Goal: Information Seeking & Learning: Learn about a topic

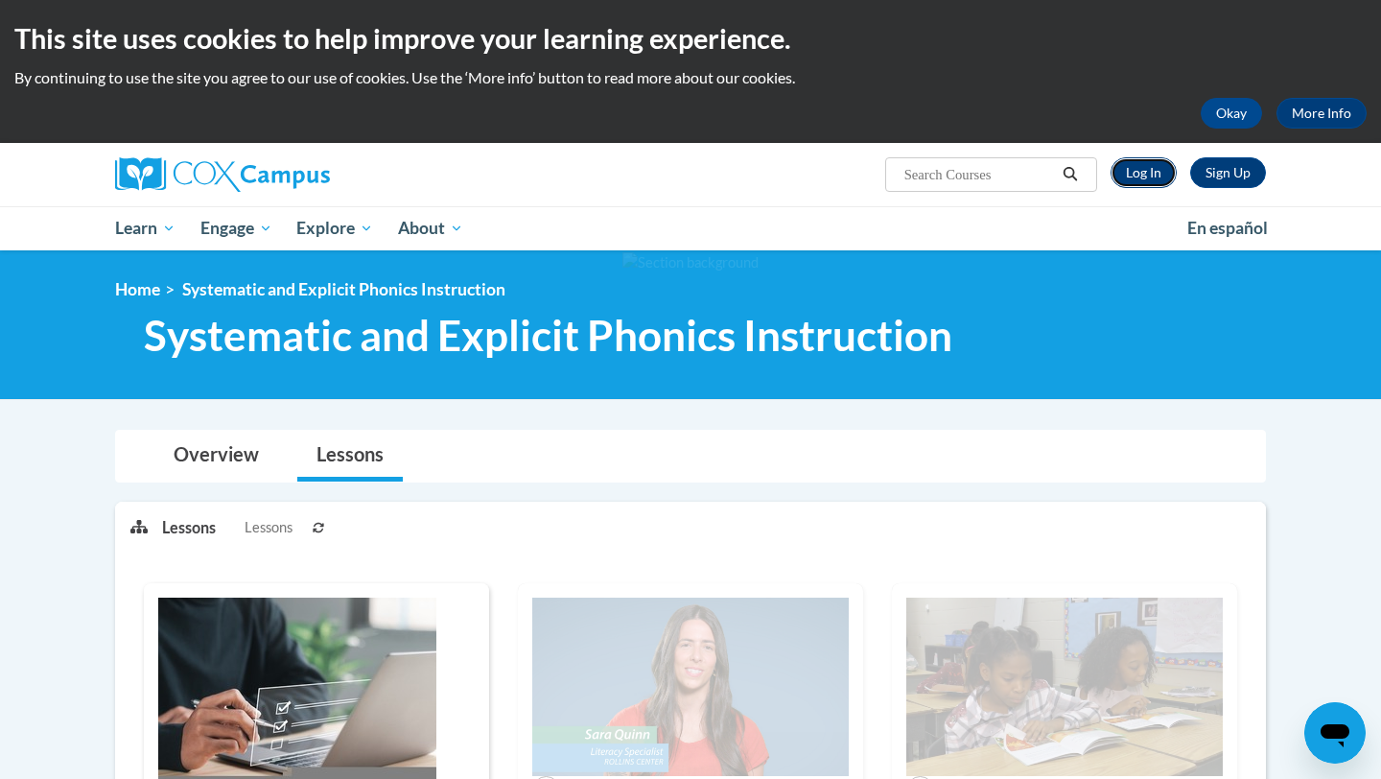
click at [1157, 160] on link "Log In" at bounding box center [1143, 172] width 66 height 31
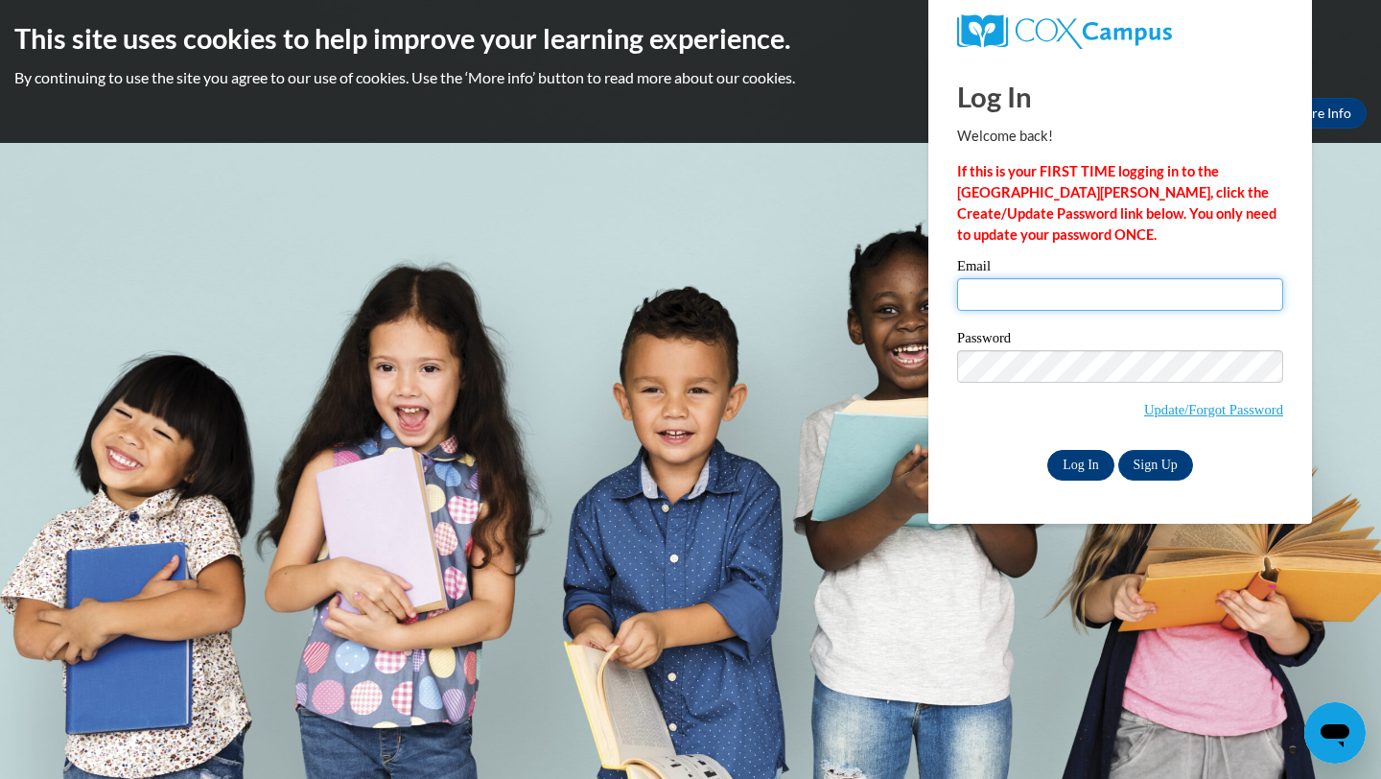
type input "jwhite34@my.waketech.edu"
click at [1108, 456] on input "Log In" at bounding box center [1080, 465] width 67 height 31
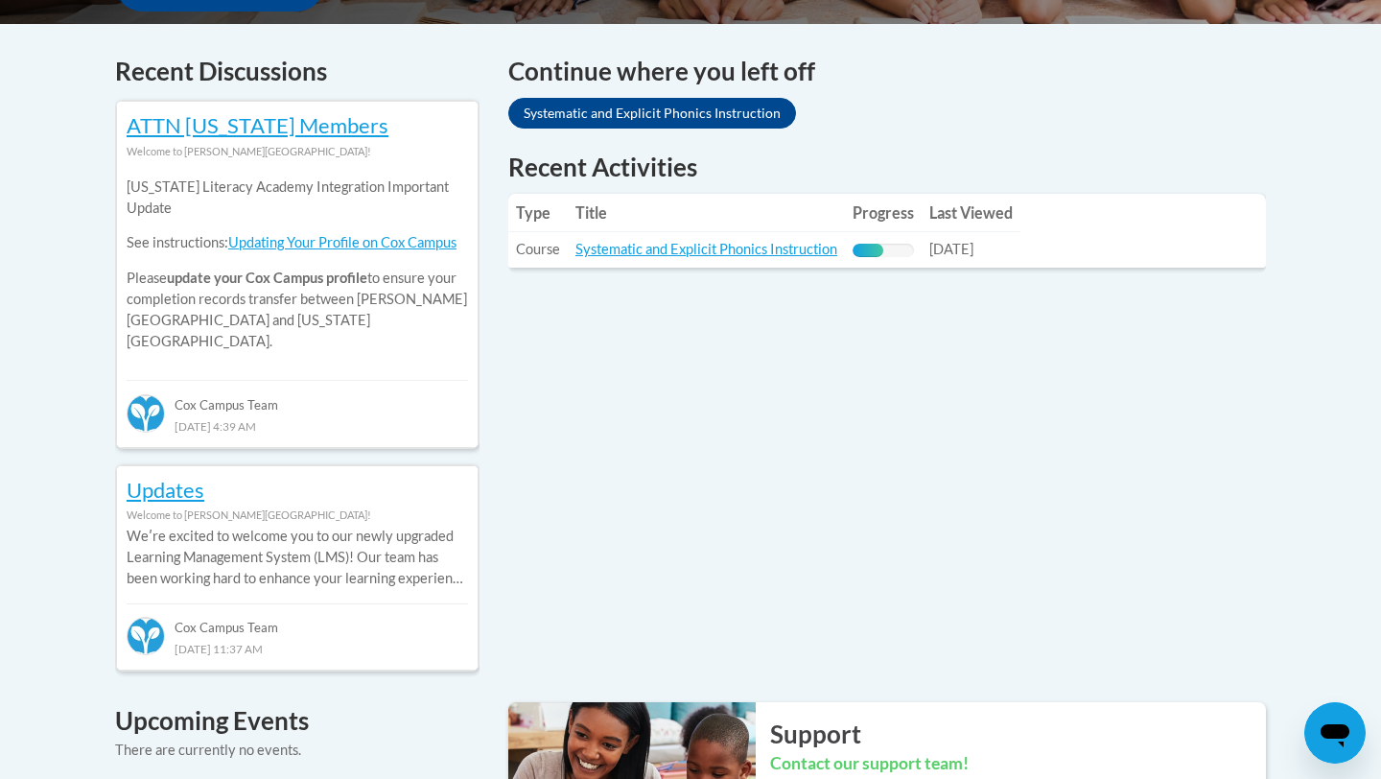
scroll to position [794, 0]
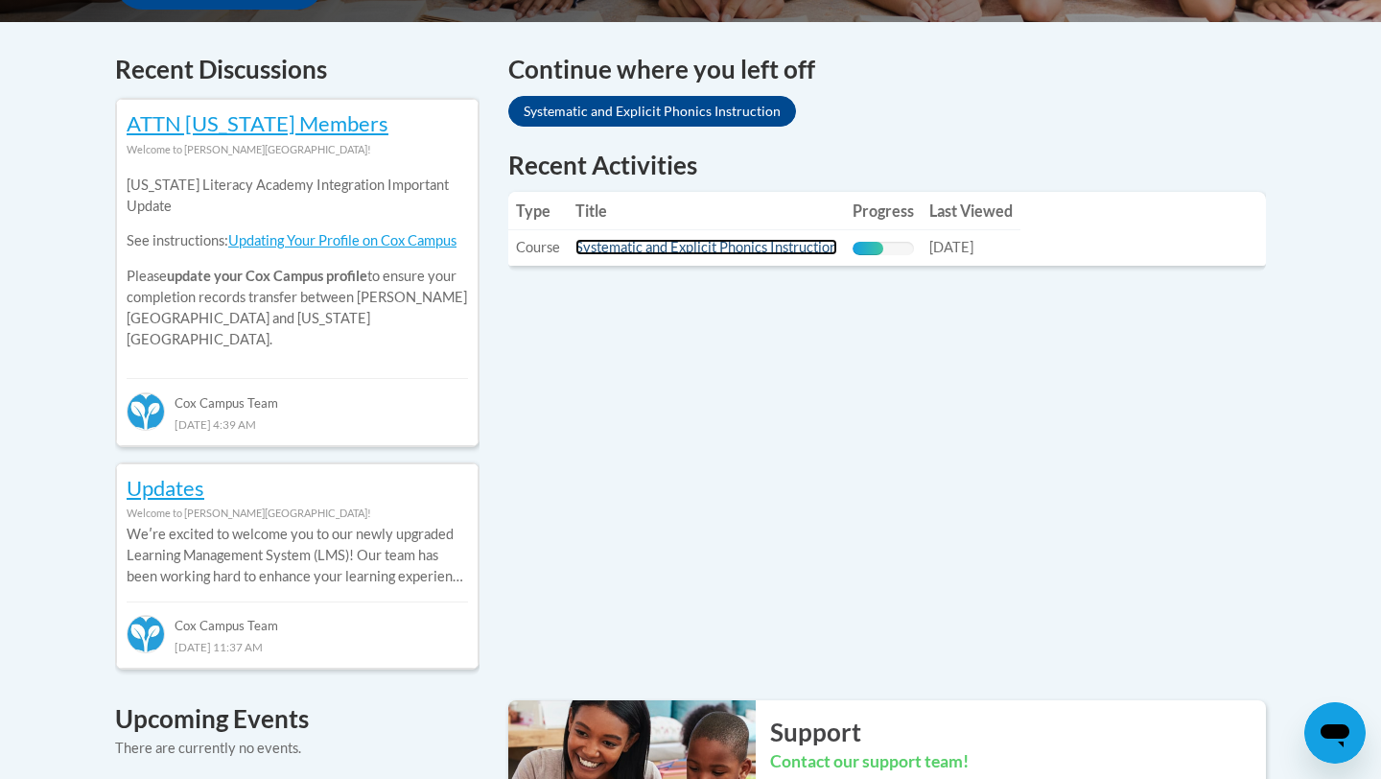
click at [781, 245] on link "Systematic and Explicit Phonics Instruction" at bounding box center [706, 247] width 262 height 16
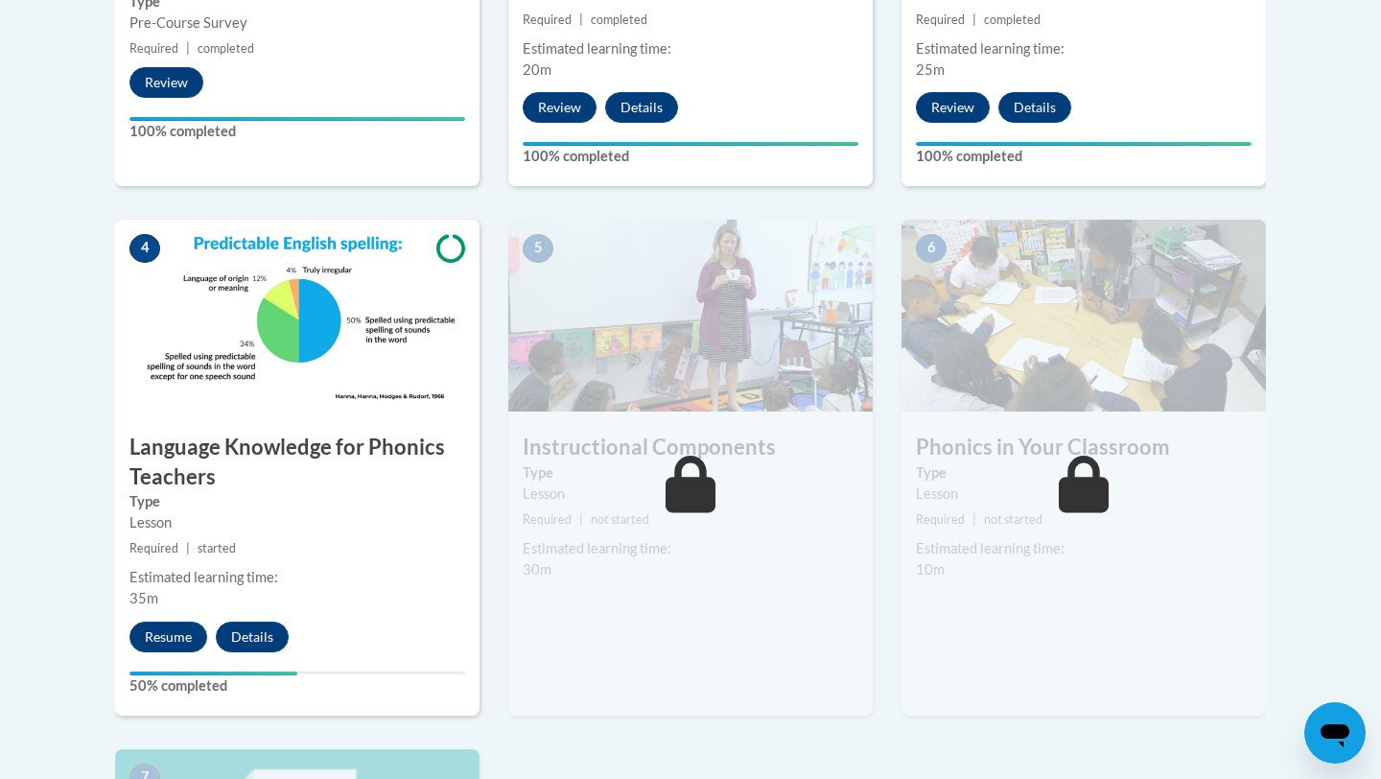
scroll to position [956, 0]
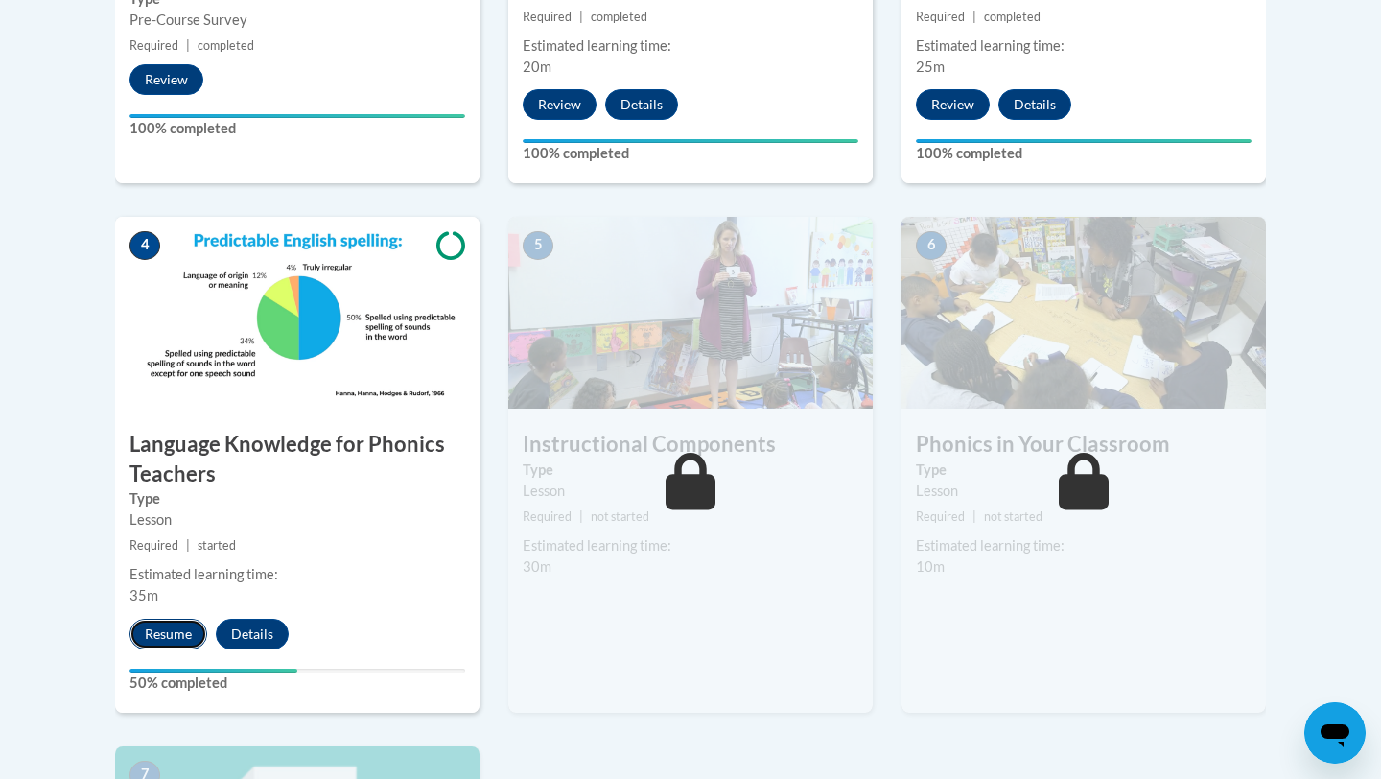
click at [183, 628] on button "Resume" at bounding box center [168, 633] width 78 height 31
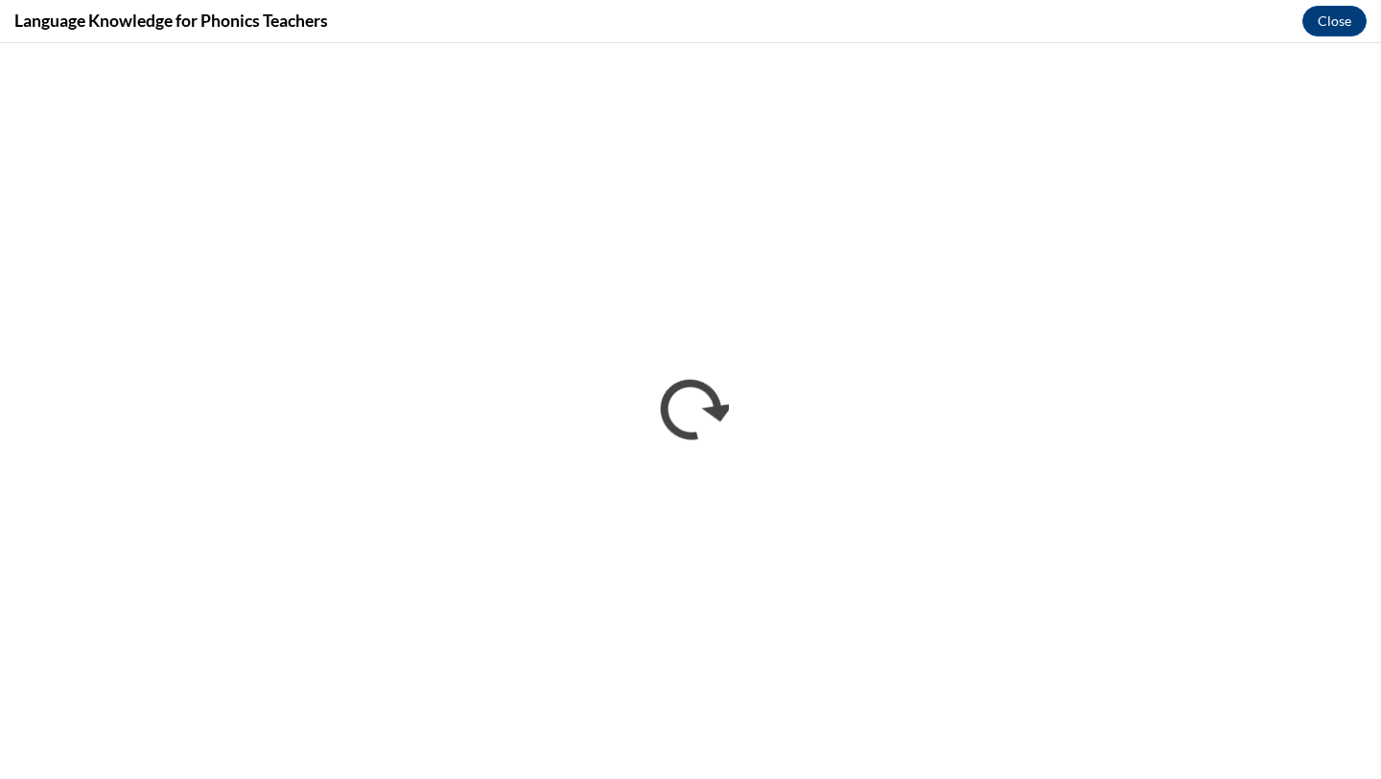
scroll to position [0, 0]
